Goal: Information Seeking & Learning: Learn about a topic

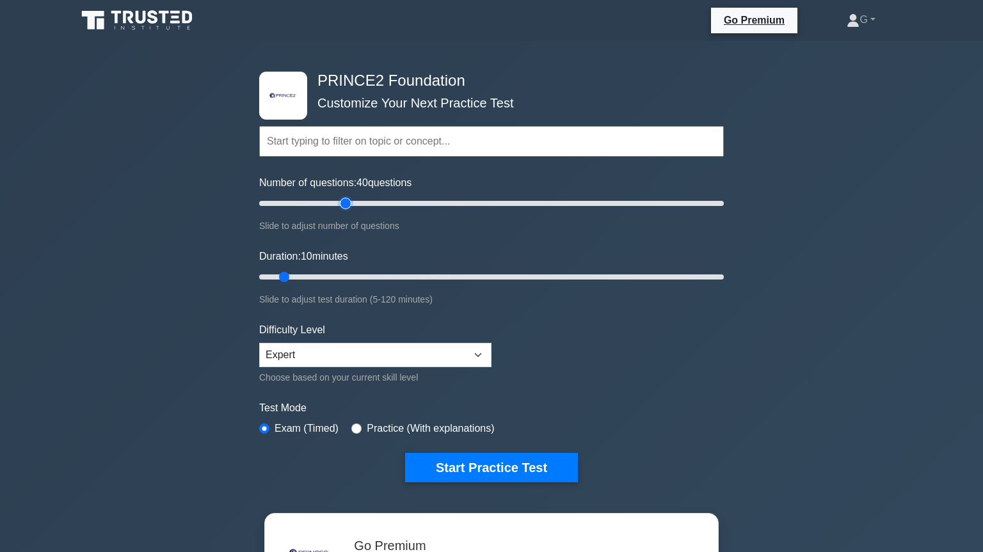
type input "40"
click at [345, 202] on input "Number of questions: 40 questions" at bounding box center [491, 203] width 464 height 15
click at [345, 278] on input "Duration: 10 minutes" at bounding box center [491, 276] width 464 height 15
click at [356, 278] on input "Duration: 25 minutes" at bounding box center [491, 276] width 464 height 15
click at [374, 275] on input "Duration: 35 minutes" at bounding box center [491, 276] width 464 height 15
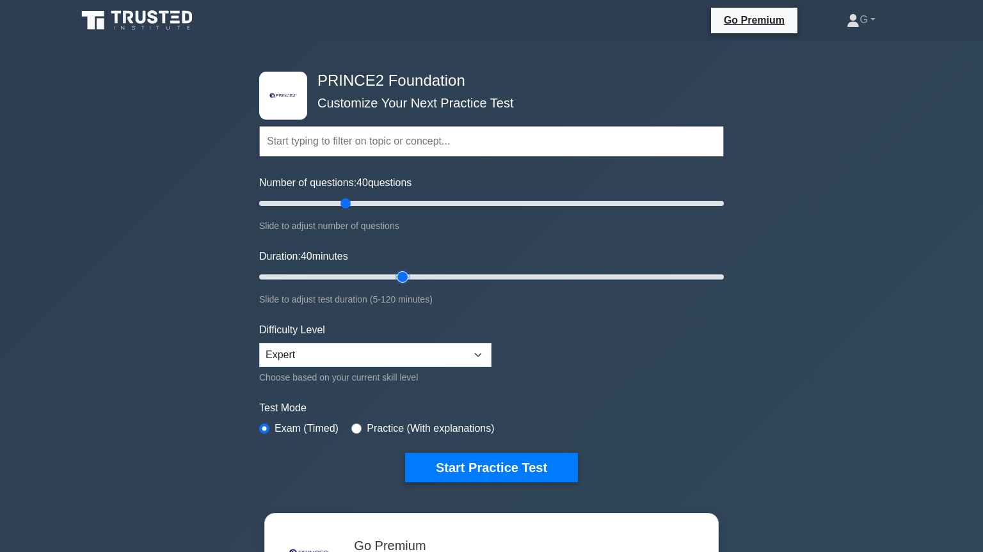
type input "40"
click at [400, 274] on input "Duration: 40 minutes" at bounding box center [491, 276] width 464 height 15
click at [468, 465] on button "Start Practice Test" at bounding box center [491, 467] width 173 height 29
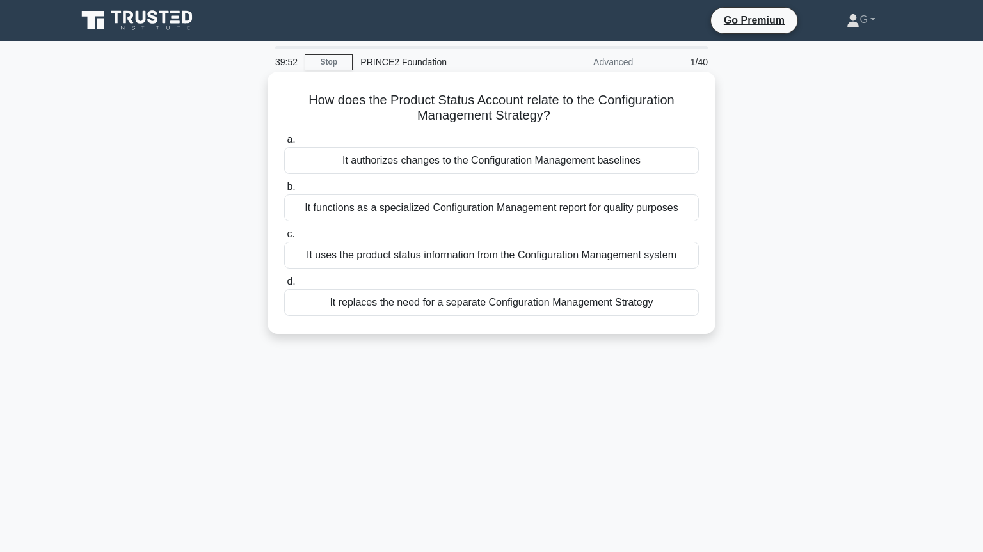
click at [422, 260] on div "It uses the product status information from the Configuration Management system" at bounding box center [491, 255] width 415 height 27
click at [284, 239] on input "c. It uses the product status information from the Configuration Management sys…" at bounding box center [284, 234] width 0 height 8
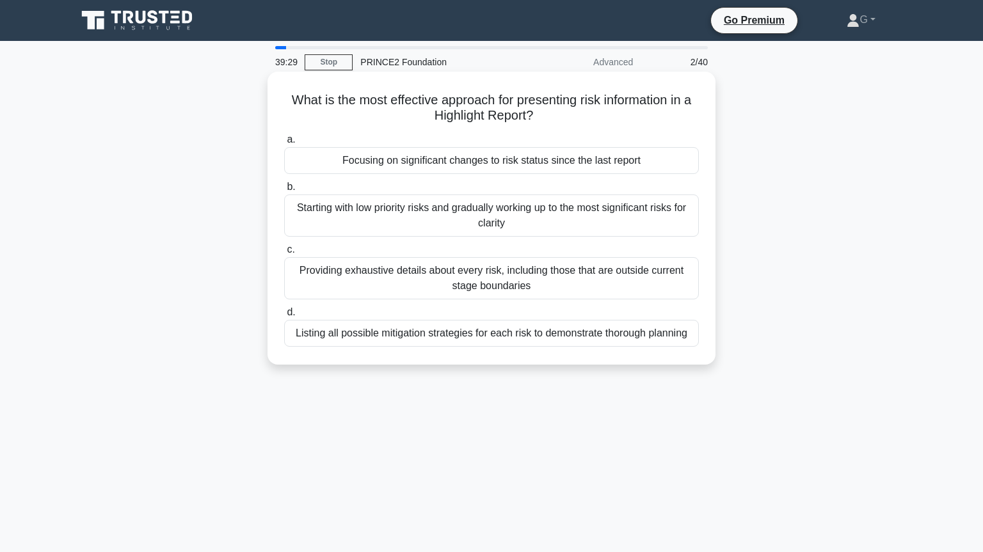
click at [403, 335] on div "Listing all possible mitigation strategies for each risk to demonstrate thoroug…" at bounding box center [491, 333] width 415 height 27
click at [284, 317] on input "d. Listing all possible mitigation strategies for each risk to demonstrate thor…" at bounding box center [284, 312] width 0 height 8
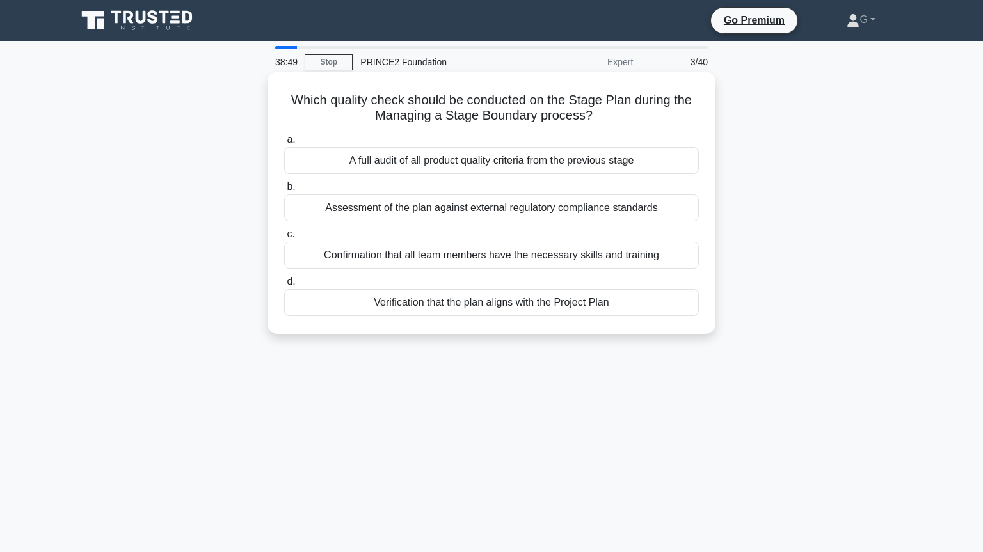
click at [467, 305] on div "Verification that the plan aligns with the Project Plan" at bounding box center [491, 302] width 415 height 27
click at [284, 286] on input "d. Verification that the plan aligns with the Project Plan" at bounding box center [284, 282] width 0 height 8
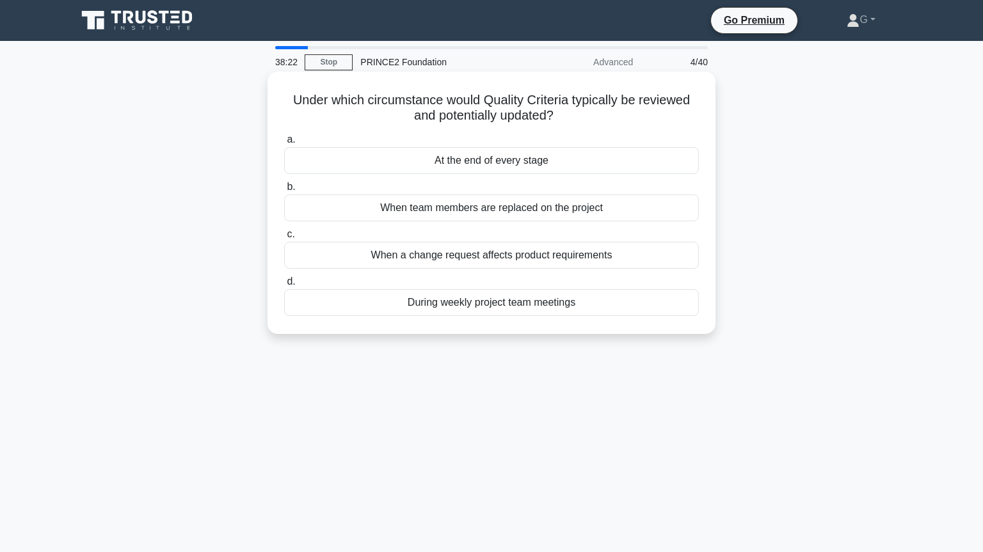
click at [453, 258] on div "When a change request affects product requirements" at bounding box center [491, 255] width 415 height 27
click at [284, 239] on input "c. When a change request affects product requirements" at bounding box center [284, 234] width 0 height 8
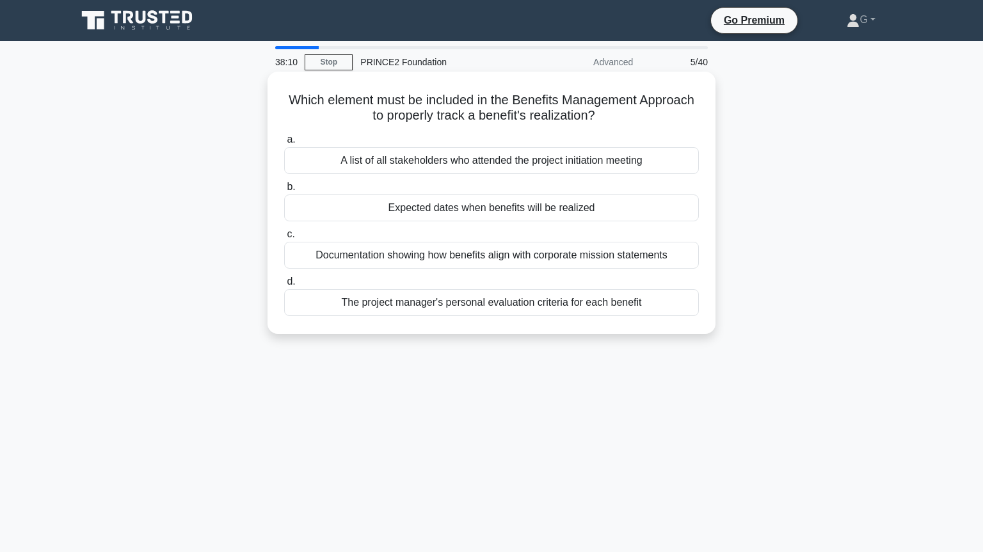
click at [463, 214] on div "Expected dates when benefits will be realized" at bounding box center [491, 207] width 415 height 27
click at [284, 191] on input "b. Expected dates when benefits will be realized" at bounding box center [284, 187] width 0 height 8
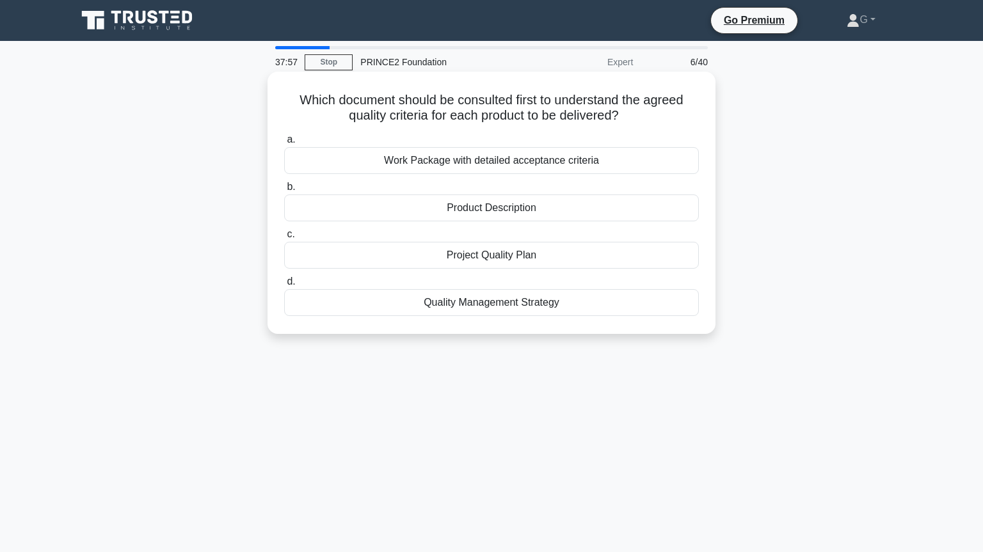
click at [479, 213] on div "Product Description" at bounding box center [491, 207] width 415 height 27
click at [284, 191] on input "b. Product Description" at bounding box center [284, 187] width 0 height 8
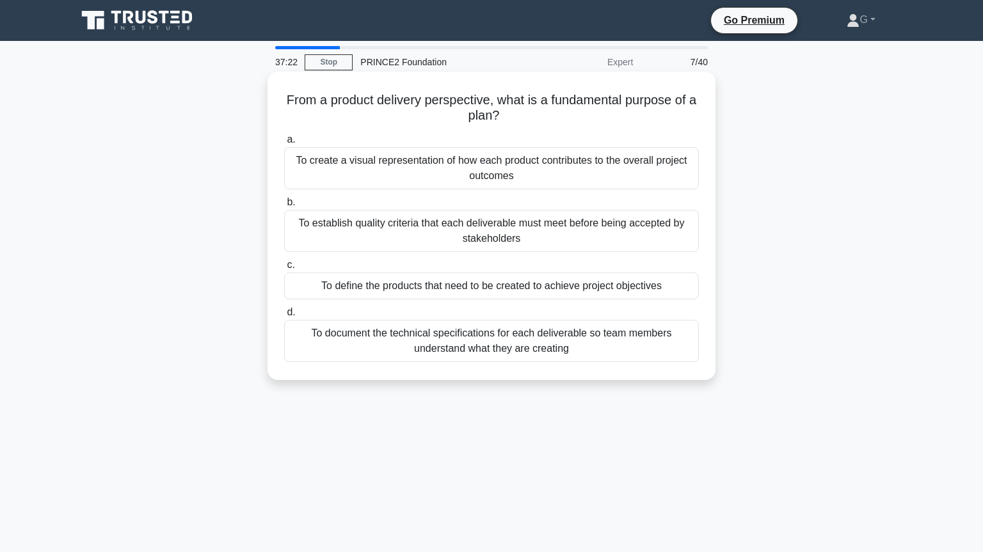
click at [433, 289] on div "To define the products that need to be created to achieve project objectives" at bounding box center [491, 286] width 415 height 27
click at [284, 269] on input "c. To define the products that need to be created to achieve project objectives" at bounding box center [284, 265] width 0 height 8
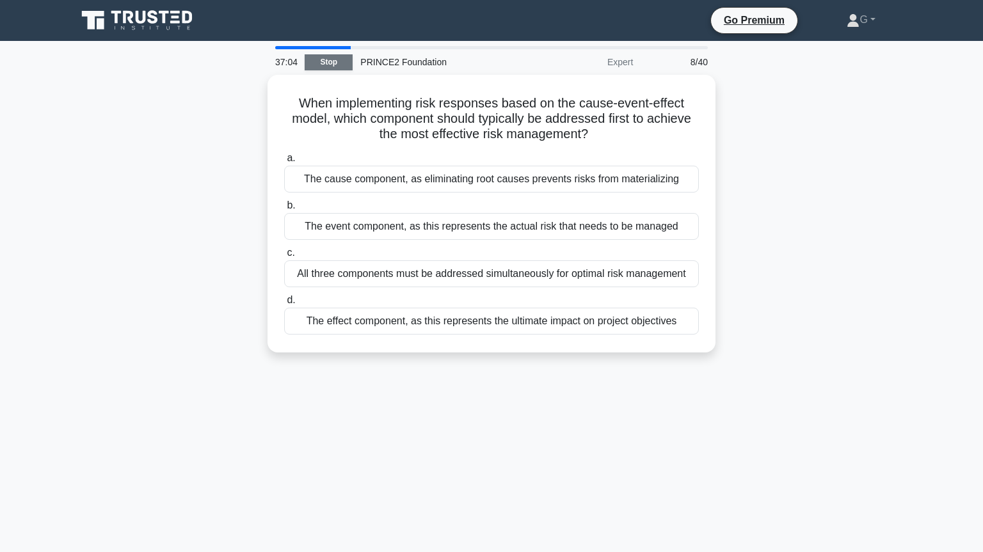
click at [316, 67] on link "Stop" at bounding box center [329, 62] width 48 height 16
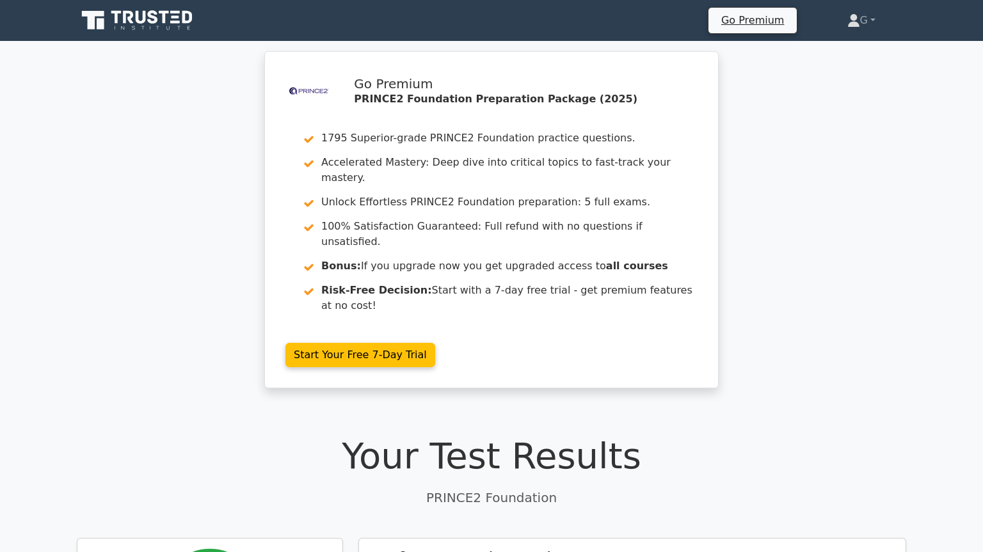
click at [914, 269] on div ".st0{fill-rule:evenodd;clip-rule:evenodd;fill:#000041;} .st1{fill-rule:evenodd;…" at bounding box center [491, 227] width 983 height 352
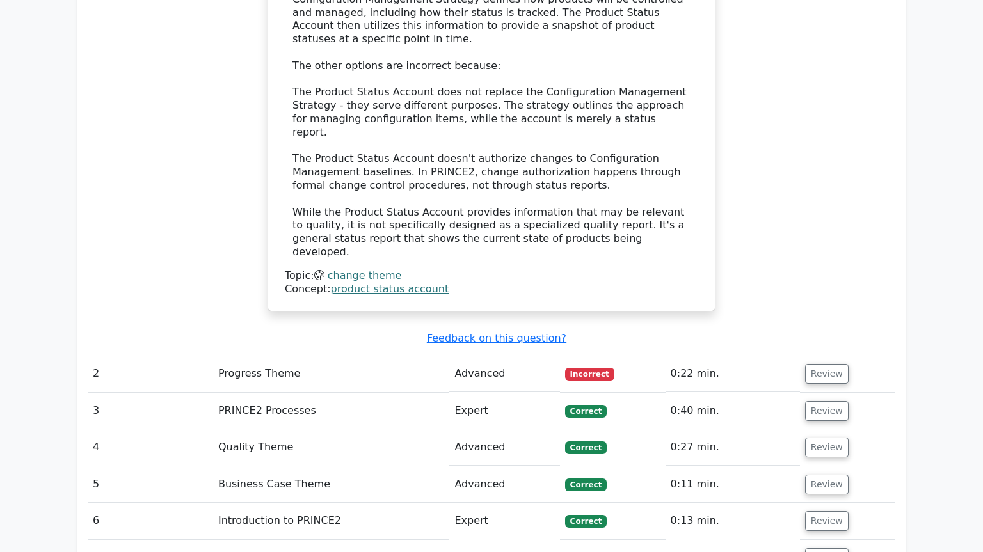
scroll to position [1566, 0]
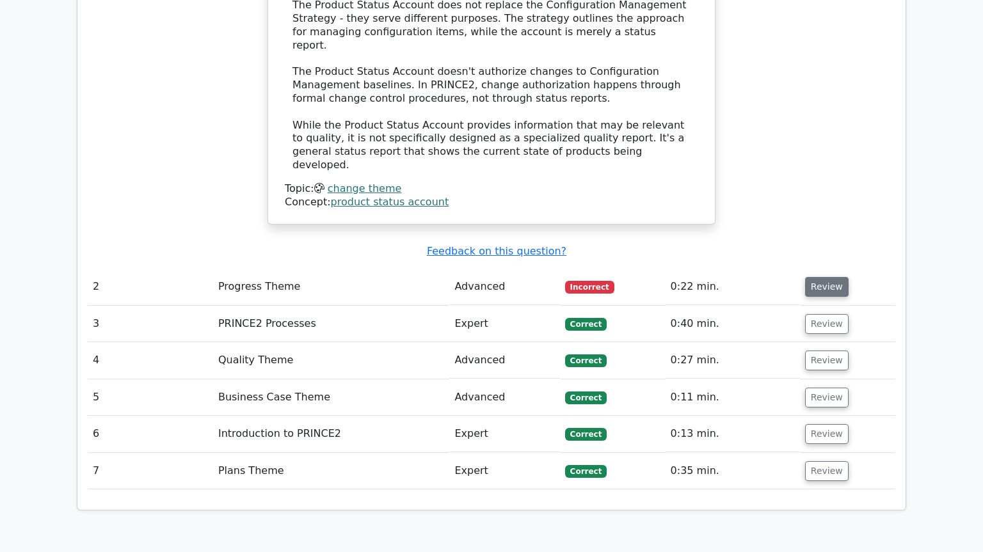
click at [825, 277] on button "Review" at bounding box center [827, 287] width 44 height 20
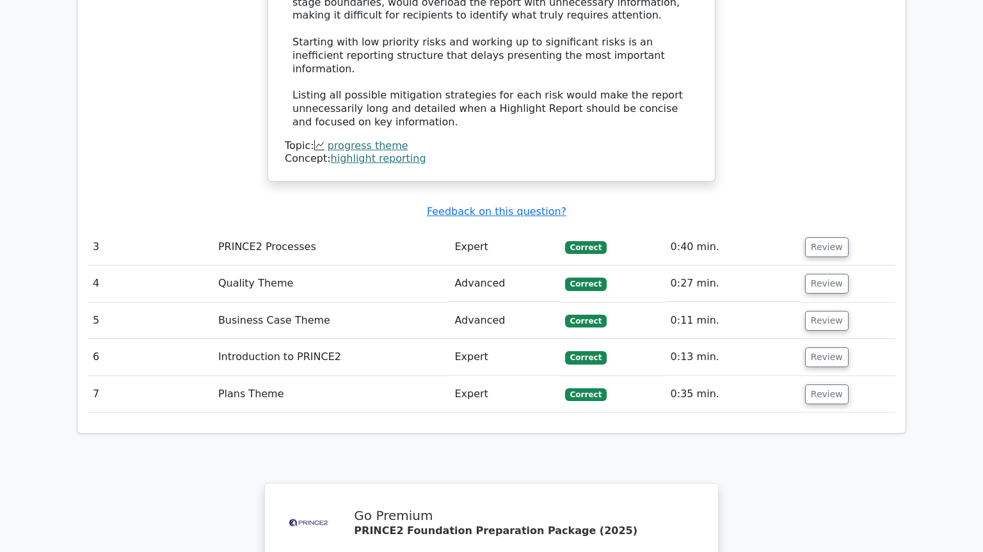
scroll to position [2670, 0]
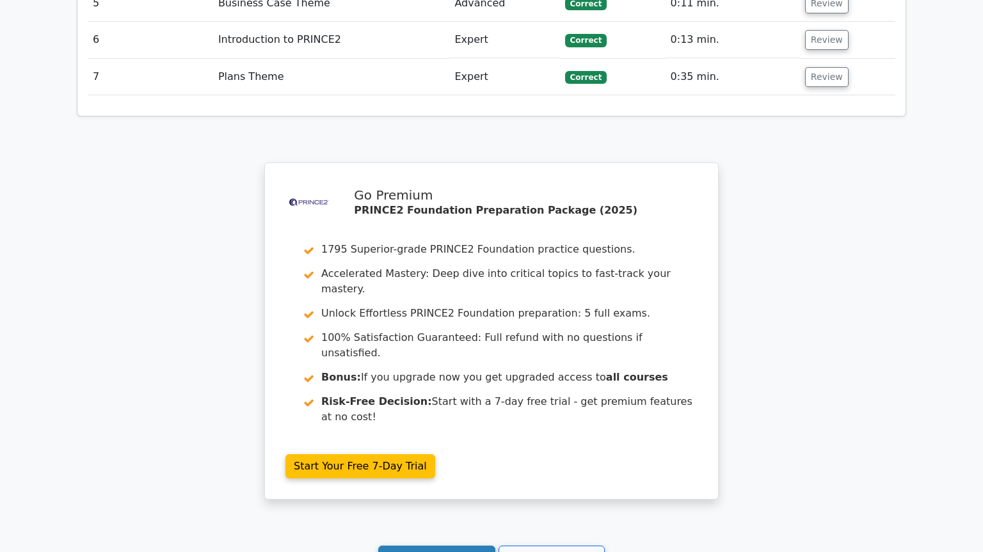
click at [452, 546] on link "Continue practicing" at bounding box center [436, 558] width 117 height 24
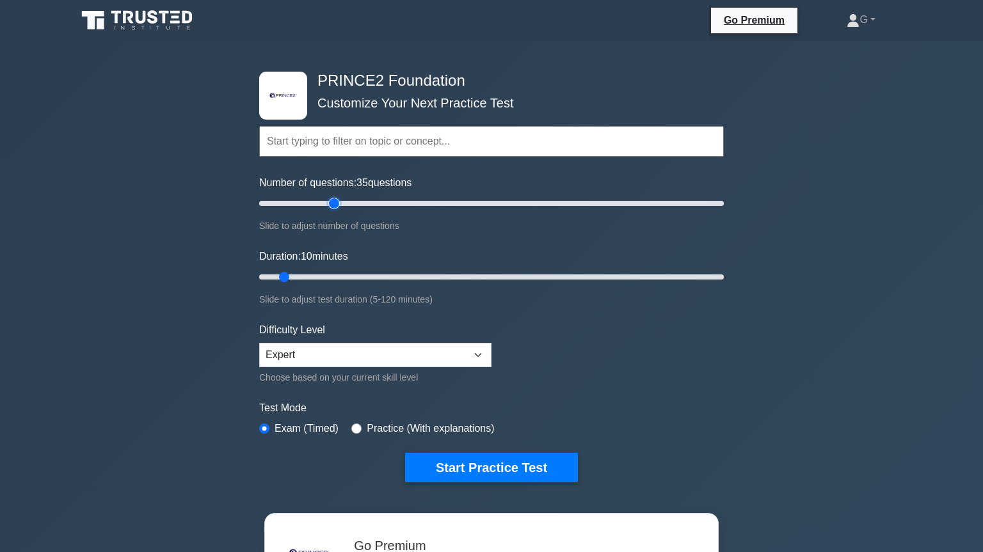
type input "35"
click at [338, 203] on input "Number of questions: 35 questions" at bounding box center [491, 203] width 464 height 15
click at [317, 273] on input "Duration: 20 minutes" at bounding box center [491, 276] width 464 height 15
click at [339, 276] on input "Duration: 20 minutes" at bounding box center [491, 276] width 464 height 15
click at [352, 276] on input "Duration: 25 minutes" at bounding box center [491, 276] width 464 height 15
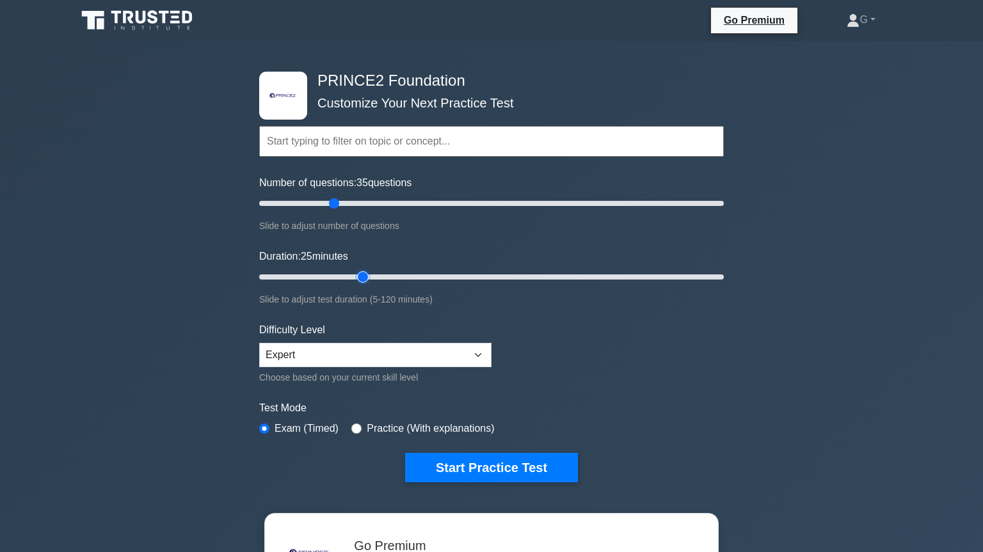
click at [358, 276] on input "Duration: 25 minutes" at bounding box center [491, 276] width 464 height 15
type input "35"
click at [376, 276] on input "Duration: 30 minutes" at bounding box center [491, 276] width 464 height 15
click at [435, 463] on button "Start Practice Test" at bounding box center [491, 467] width 173 height 29
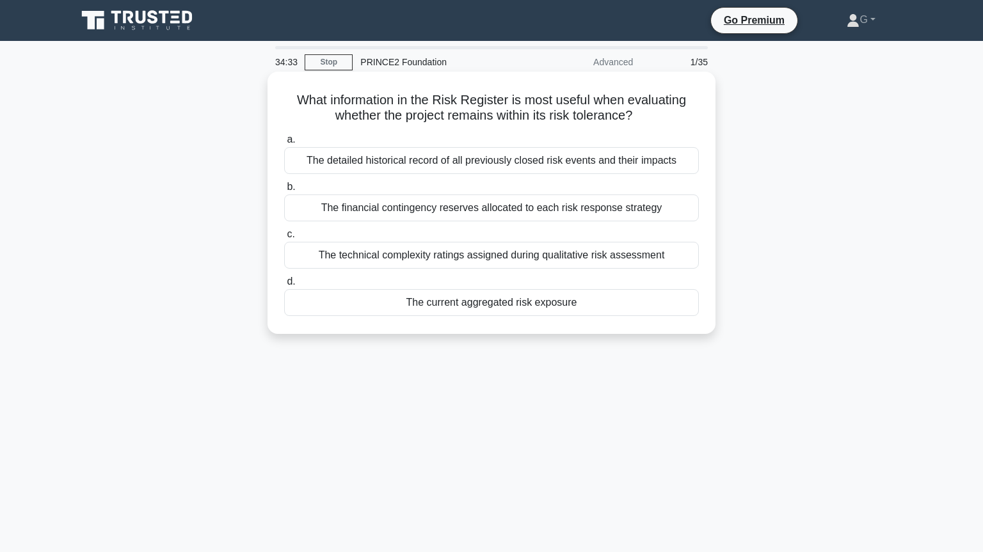
click at [463, 304] on div "The current aggregated risk exposure" at bounding box center [491, 302] width 415 height 27
click at [284, 286] on input "d. The current aggregated risk exposure" at bounding box center [284, 282] width 0 height 8
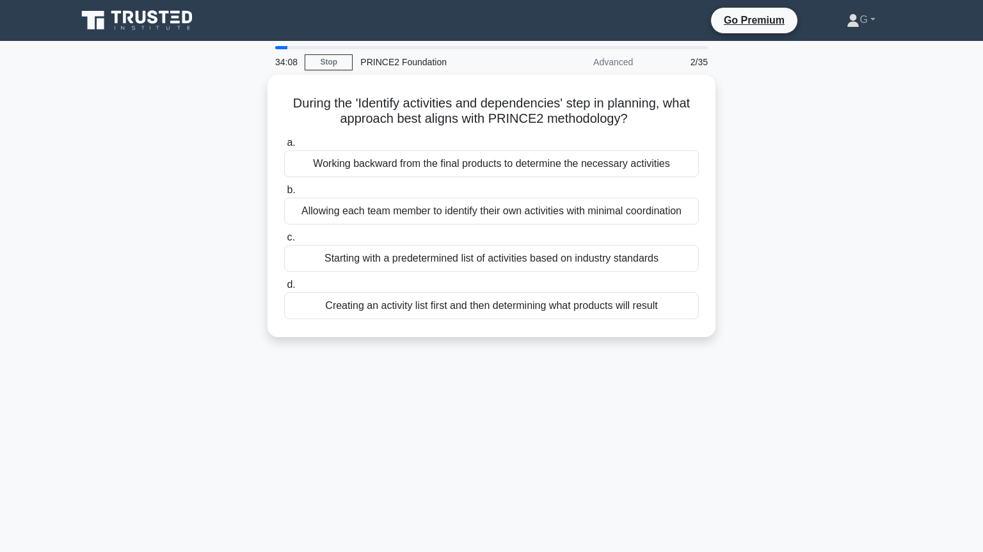
click at [463, 304] on div "Creating an activity list first and then determining what products will result" at bounding box center [491, 305] width 415 height 27
click at [284, 289] on input "d. Creating an activity list first and then determining what products will resu…" at bounding box center [284, 285] width 0 height 8
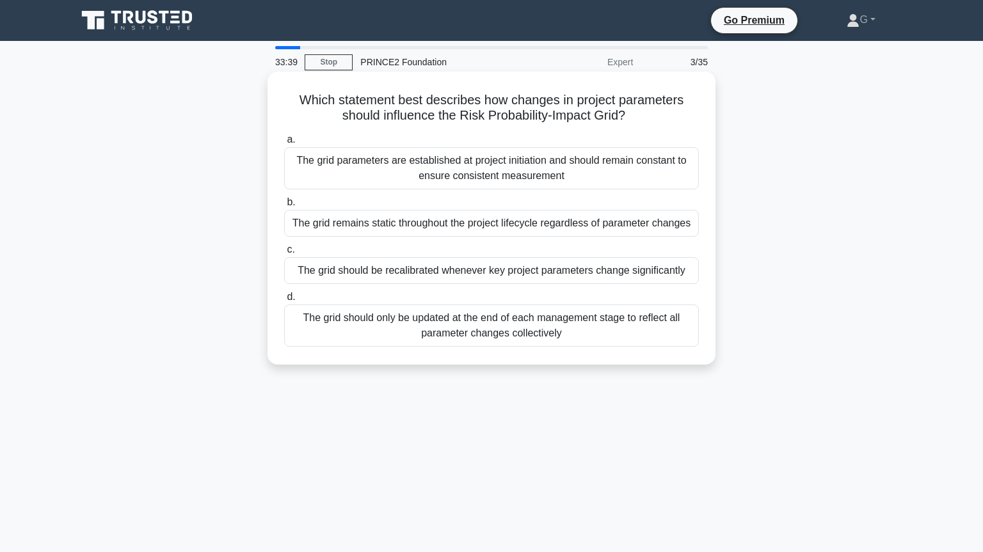
click at [458, 322] on div "The grid should only be updated at the end of each management stage to reflect …" at bounding box center [491, 326] width 415 height 42
click at [284, 301] on input "d. The grid should only be updated at the end of each management stage to refle…" at bounding box center [284, 297] width 0 height 8
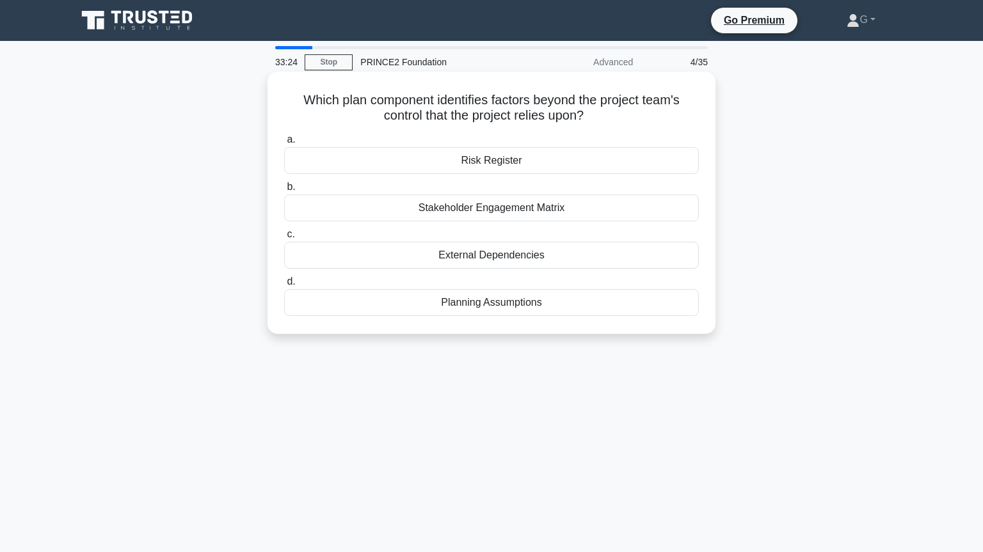
click at [498, 253] on div "External Dependencies" at bounding box center [491, 255] width 415 height 27
click at [284, 239] on input "c. External Dependencies" at bounding box center [284, 234] width 0 height 8
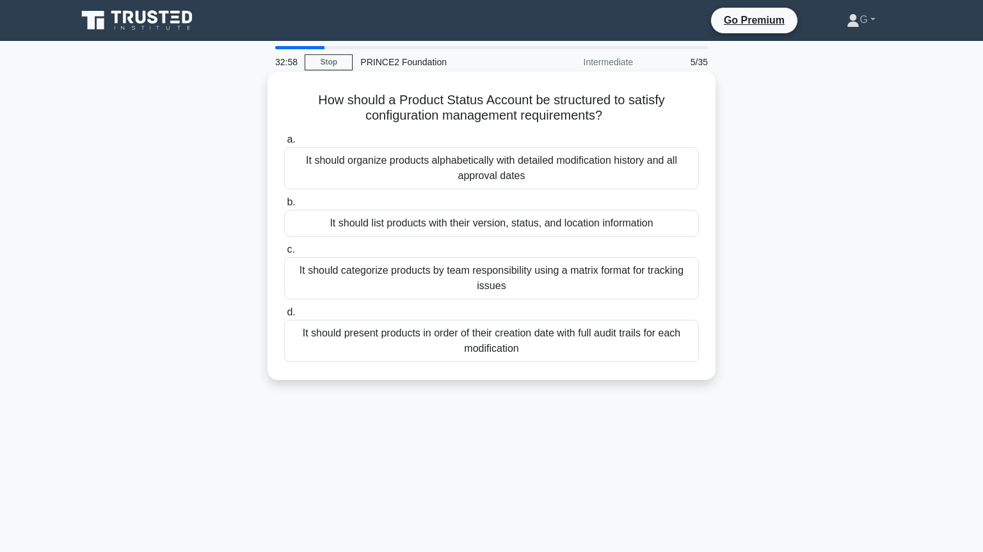
click at [535, 230] on div "It should list products with their version, status, and location information" at bounding box center [491, 223] width 415 height 27
click at [284, 207] on input "b. It should list products with their version, status, and location information" at bounding box center [284, 202] width 0 height 8
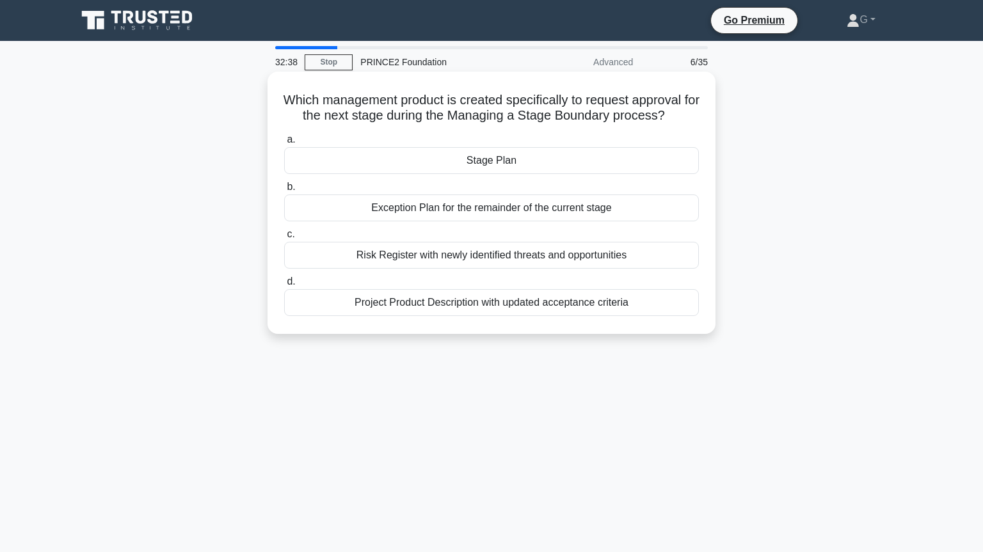
click at [546, 164] on div "Stage Plan" at bounding box center [491, 160] width 415 height 27
click at [284, 144] on input "a. Stage Plan" at bounding box center [284, 140] width 0 height 8
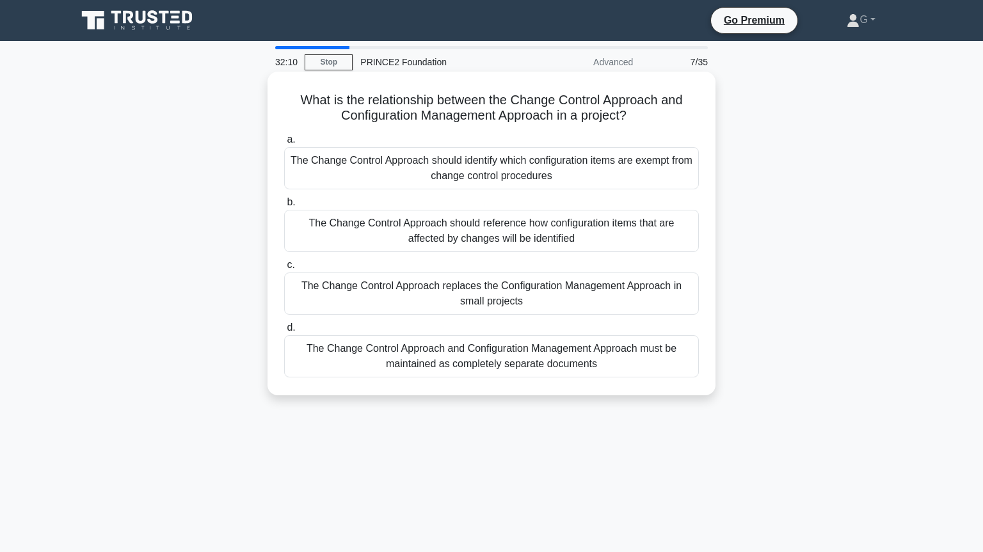
click at [457, 354] on div "The Change Control Approach and Configuration Management Approach must be maint…" at bounding box center [491, 356] width 415 height 42
click at [284, 332] on input "d. The Change Control Approach and Configuration Management Approach must be ma…" at bounding box center [284, 328] width 0 height 8
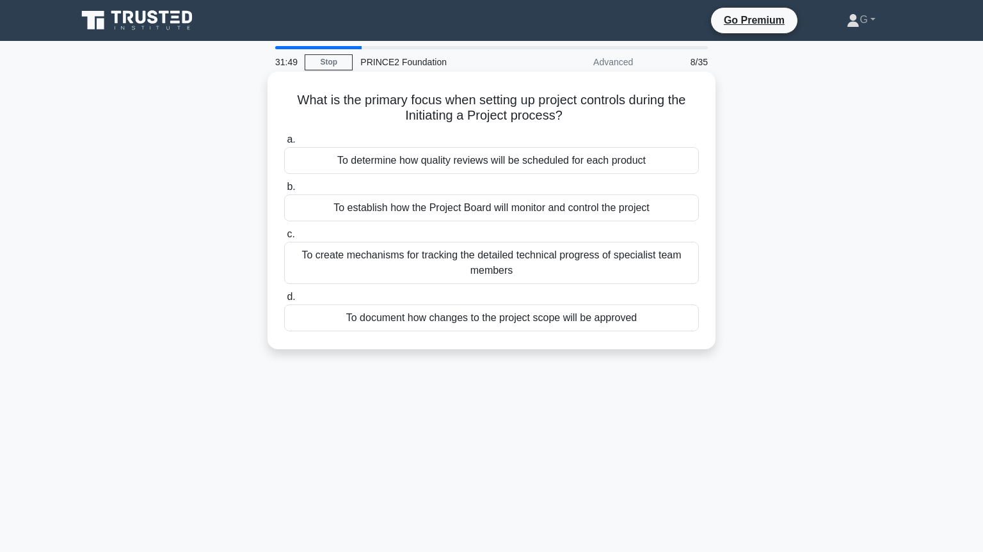
click at [466, 210] on div "To establish how the Project Board will monitor and control the project" at bounding box center [491, 207] width 415 height 27
click at [284, 191] on input "b. To establish how the Project Board will monitor and control the project" at bounding box center [284, 187] width 0 height 8
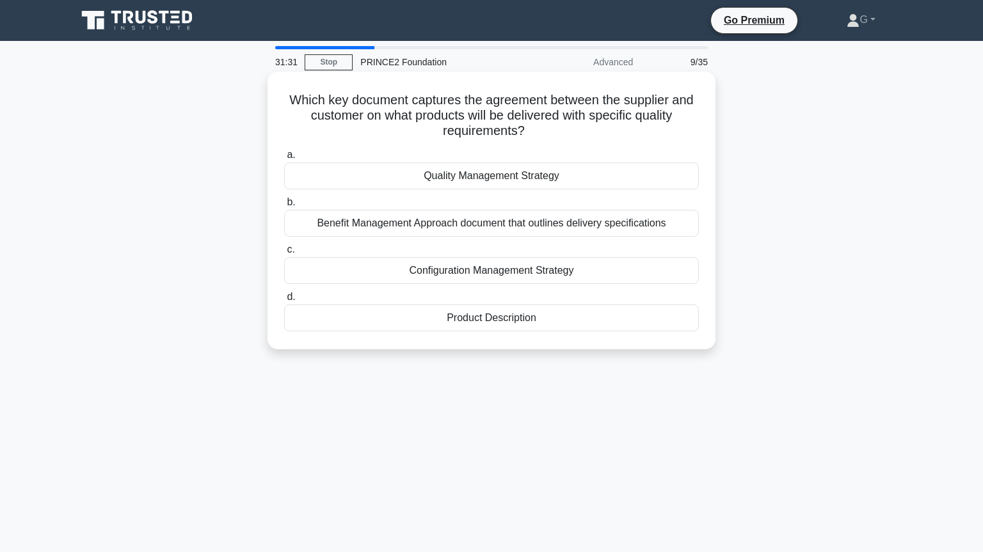
click at [452, 323] on div "Product Description" at bounding box center [491, 318] width 415 height 27
click at [284, 301] on input "d. Product Description" at bounding box center [284, 297] width 0 height 8
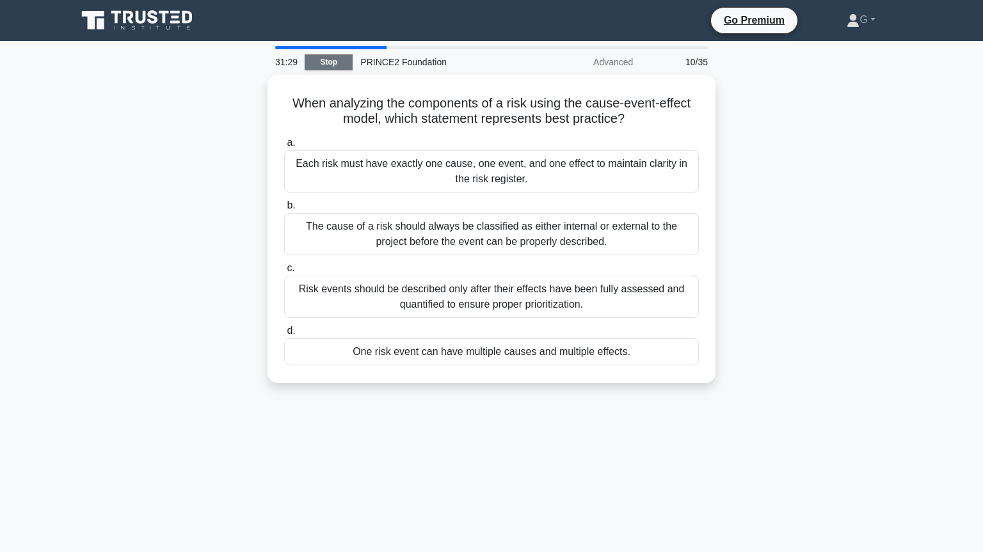
click at [341, 62] on link "Stop" at bounding box center [329, 62] width 48 height 16
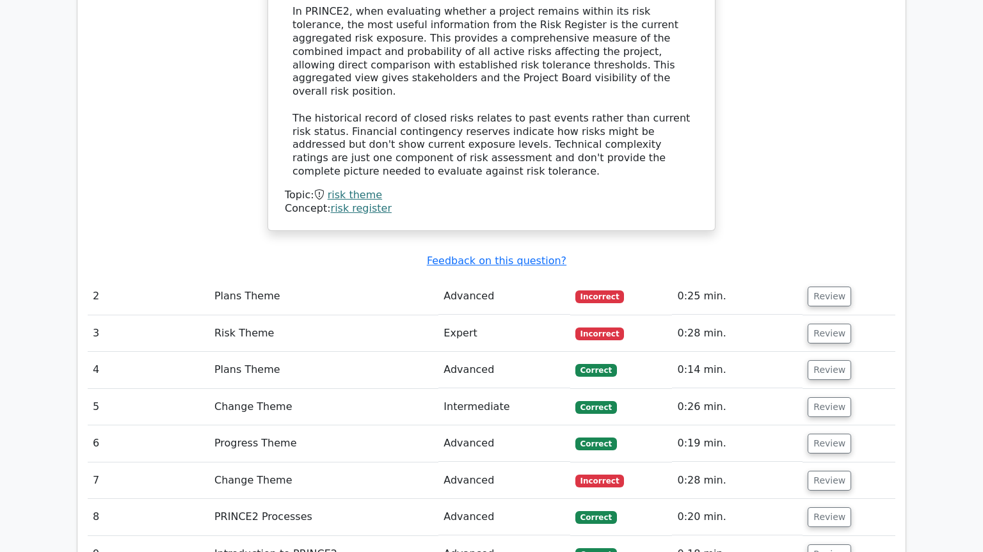
scroll to position [1392, 0]
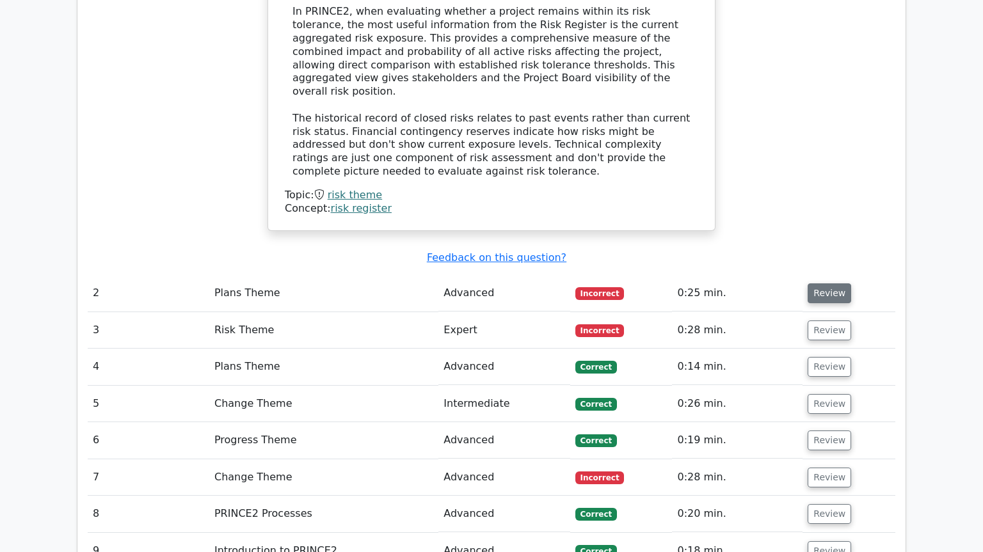
click at [837, 283] on button "Review" at bounding box center [829, 293] width 44 height 20
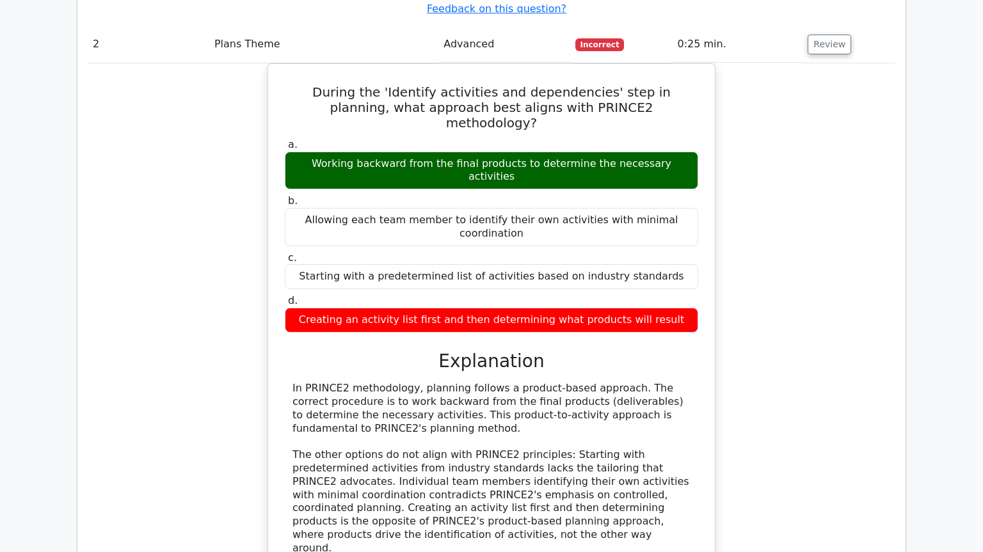
scroll to position [1740, 0]
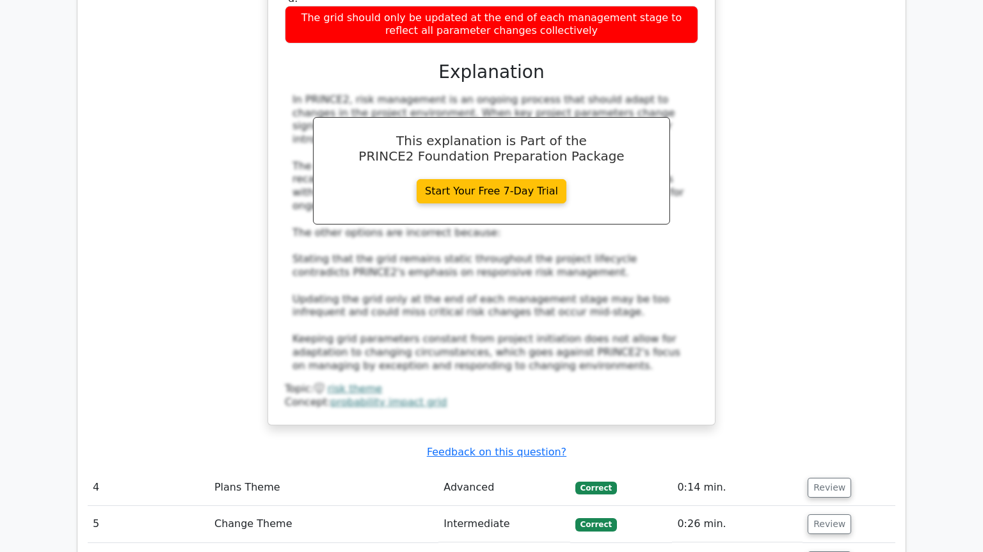
scroll to position [2610, 0]
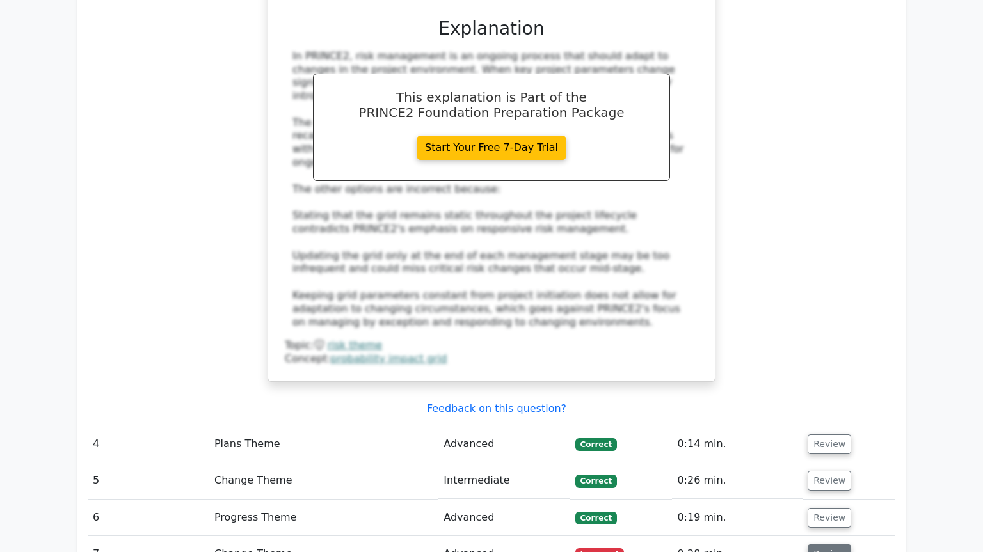
click at [823, 544] on button "Review" at bounding box center [829, 554] width 44 height 20
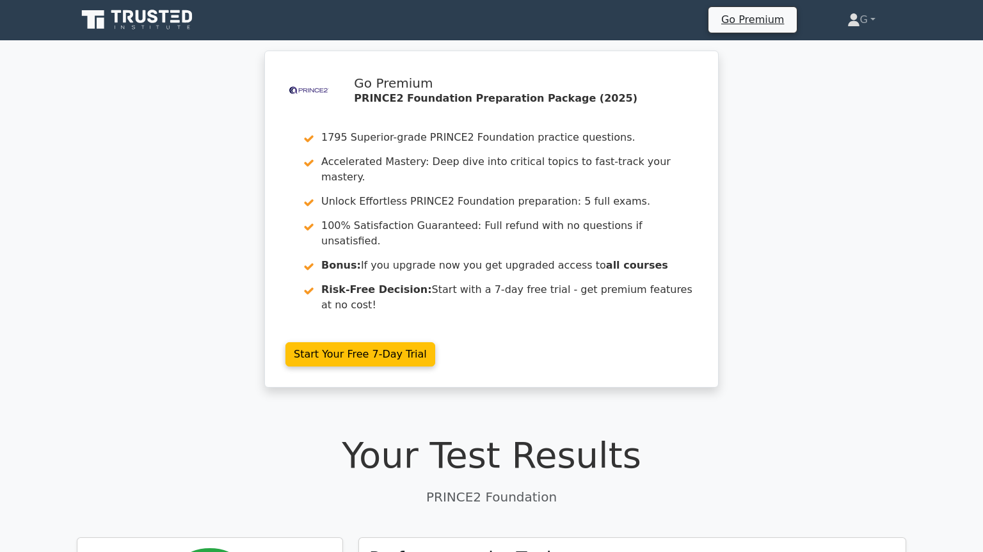
scroll to position [0, 0]
